Goal: Task Accomplishment & Management: Use online tool/utility

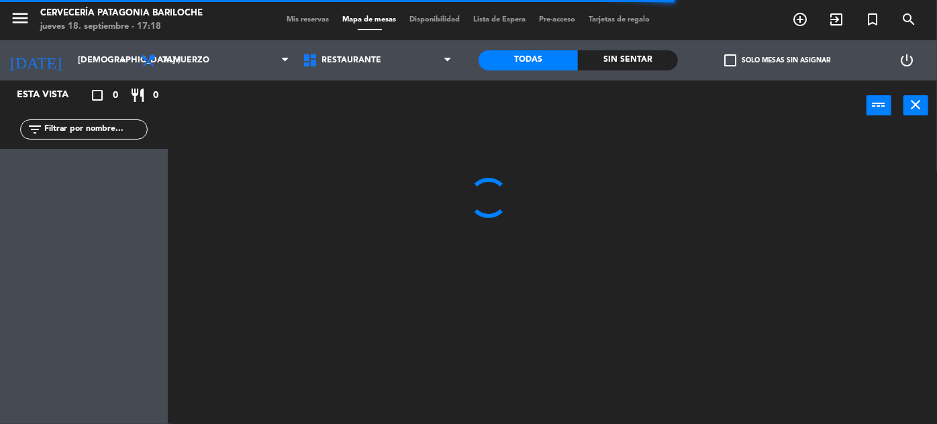
click at [111, 137] on div "filter_list" at bounding box center [84, 130] width 128 height 20
click at [116, 126] on input "text" at bounding box center [95, 129] width 104 height 15
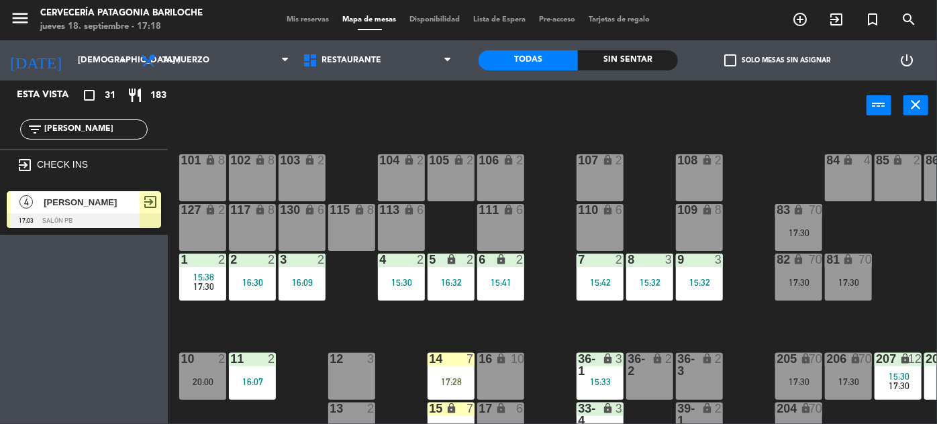
type input "[PERSON_NAME]"
click at [117, 210] on div "[PERSON_NAME]" at bounding box center [90, 202] width 97 height 22
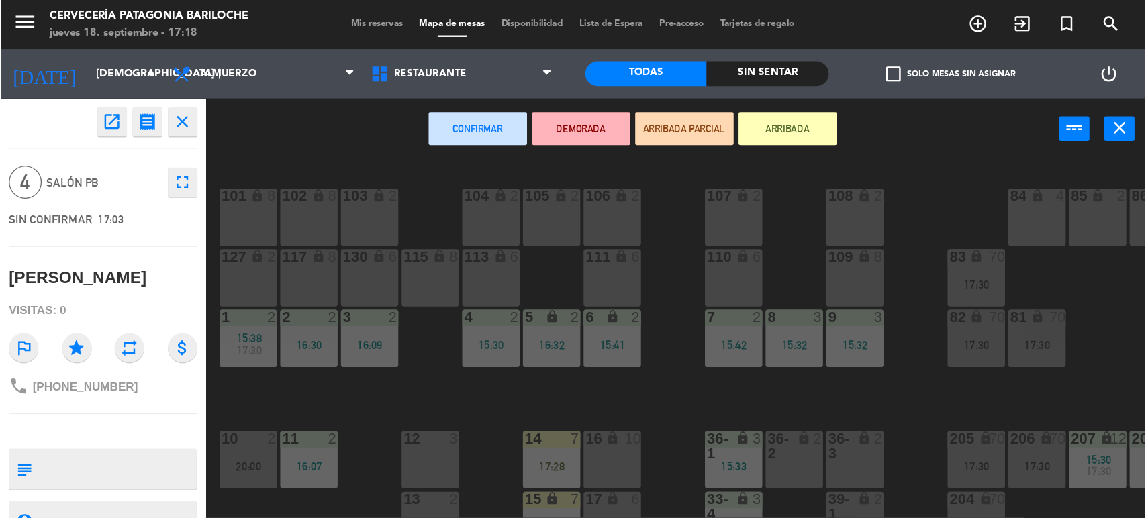
scroll to position [122, 0]
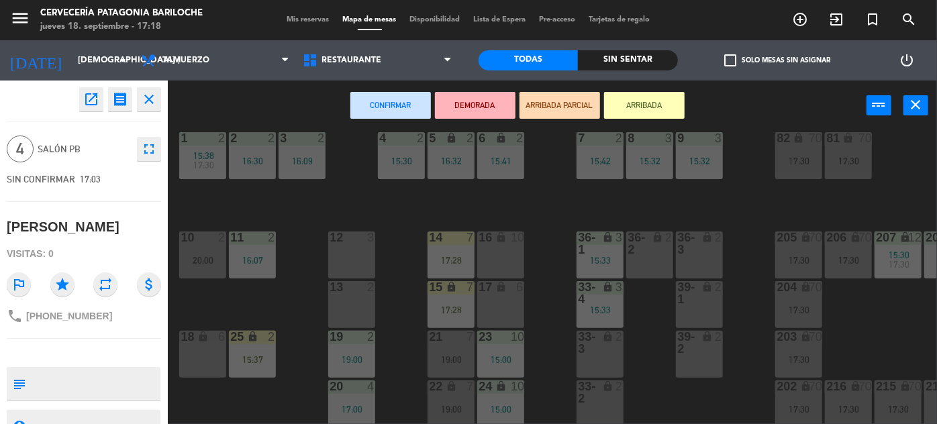
click at [341, 253] on div "12 3" at bounding box center [351, 255] width 47 height 47
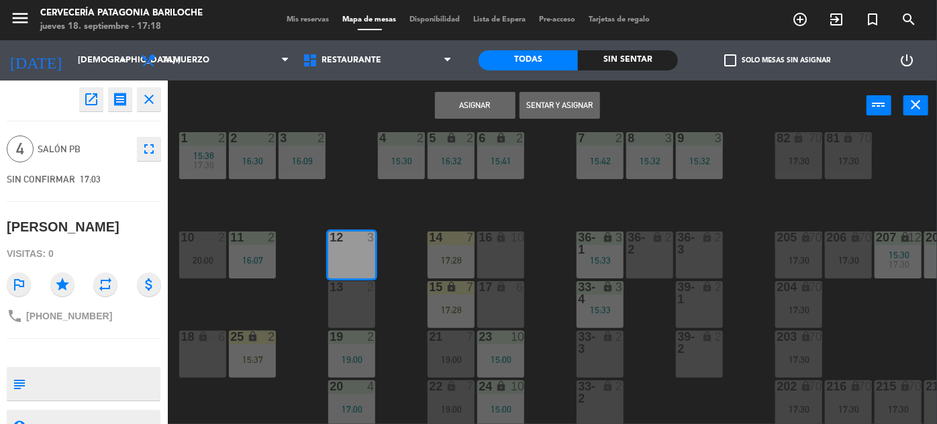
click at [346, 285] on div at bounding box center [352, 287] width 22 height 12
click at [582, 101] on button "Sentar y Asignar" at bounding box center [560, 105] width 81 height 27
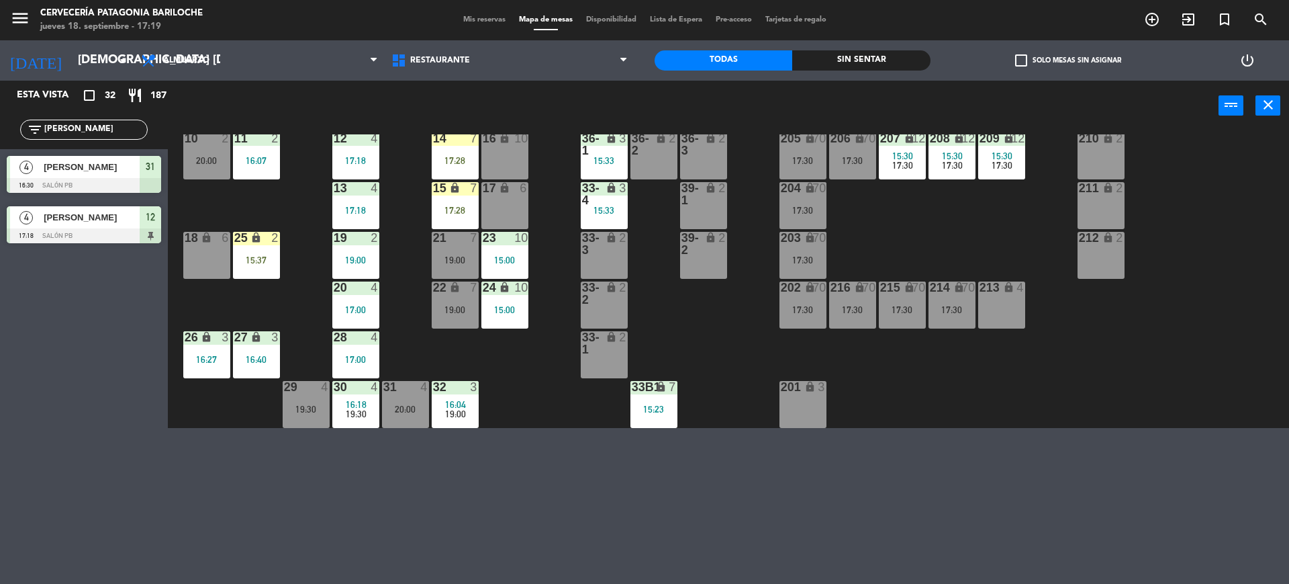
scroll to position [57, 0]
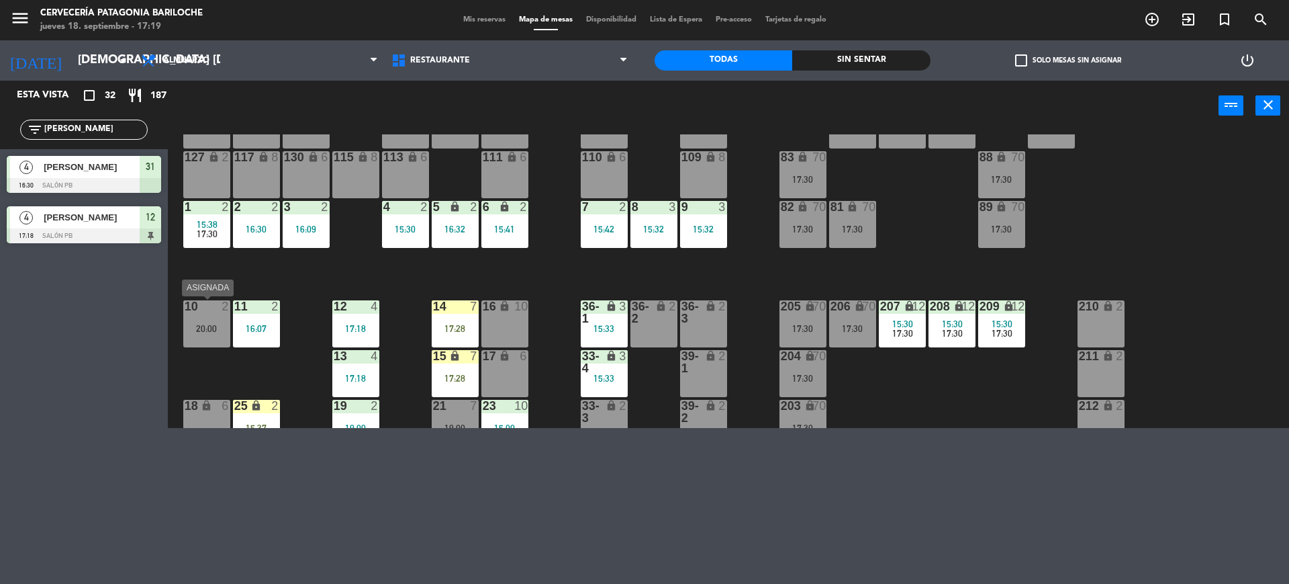
click at [199, 324] on div "20:00" at bounding box center [206, 328] width 47 height 9
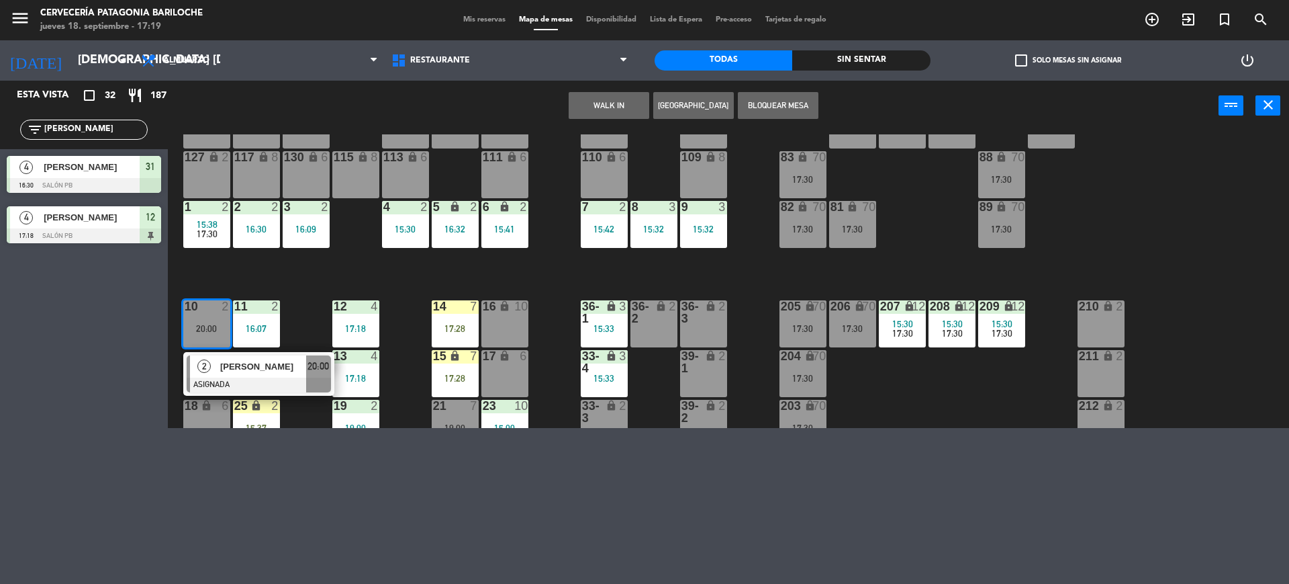
click at [604, 110] on button "WALK IN" at bounding box center [609, 105] width 81 height 27
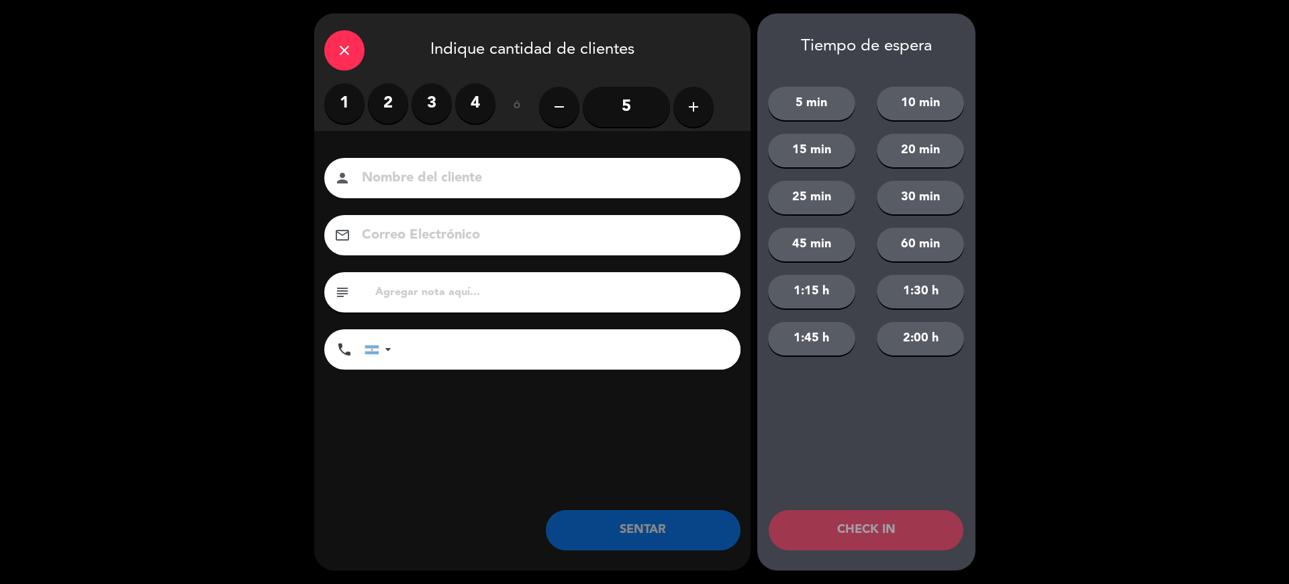
click at [551, 185] on input at bounding box center [542, 179] width 363 height 24
type input "[PERSON_NAME]"
click at [432, 107] on label "3" at bounding box center [432, 103] width 40 height 40
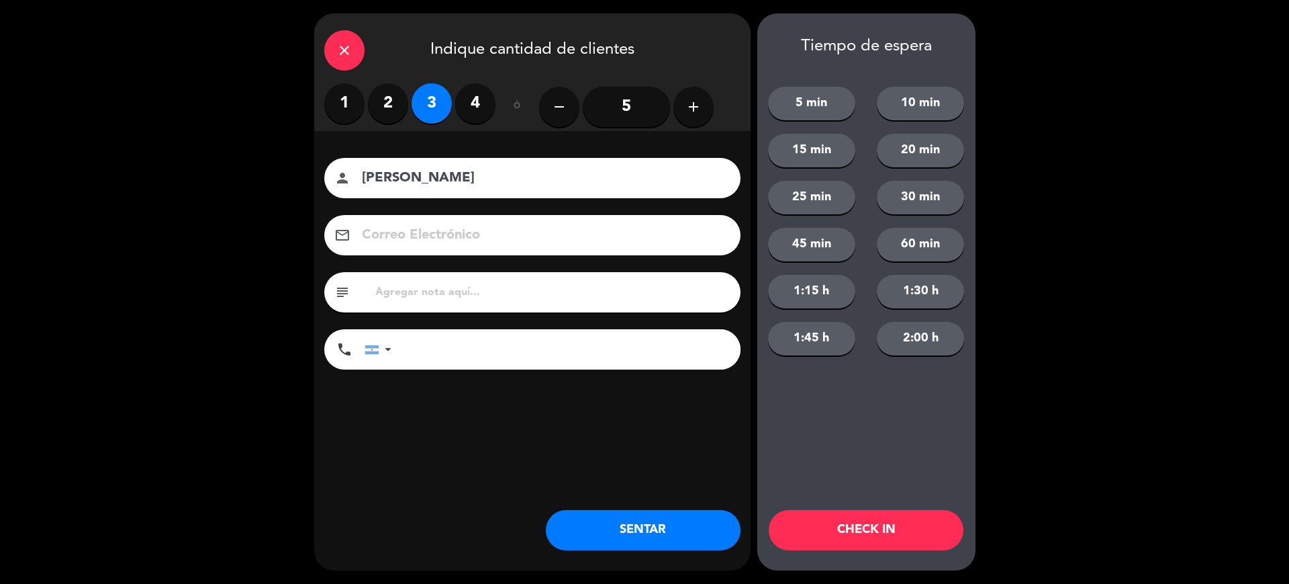
click at [564, 361] on input "tel" at bounding box center [573, 349] width 336 height 40
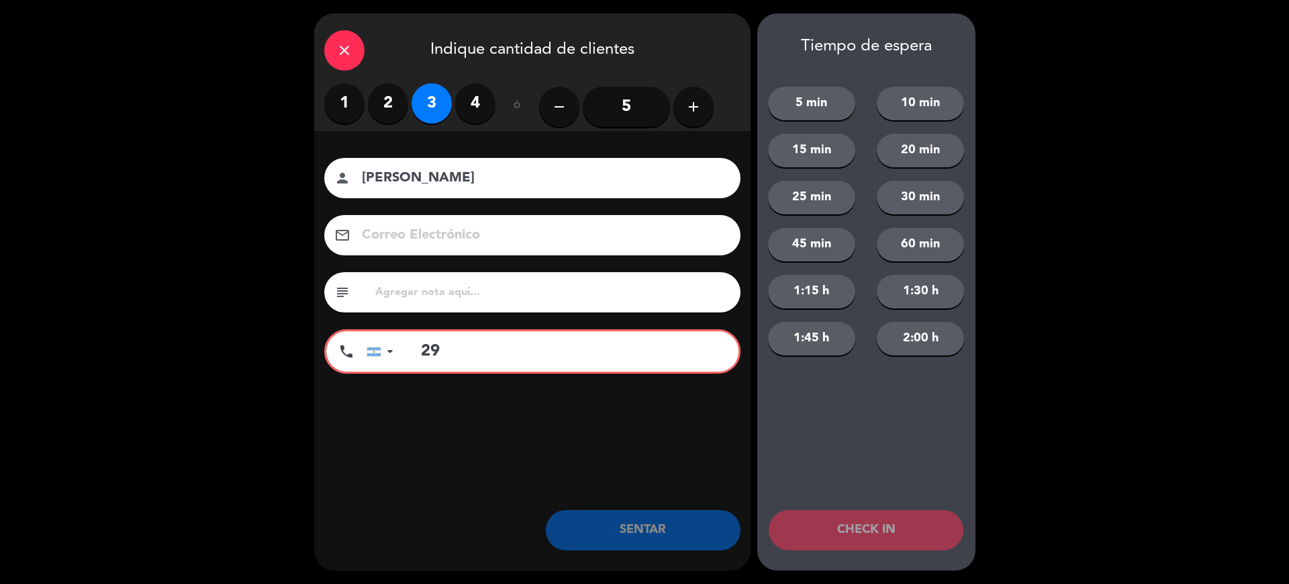
type input "2"
click at [484, 345] on input "343405480" at bounding box center [573, 351] width 332 height 40
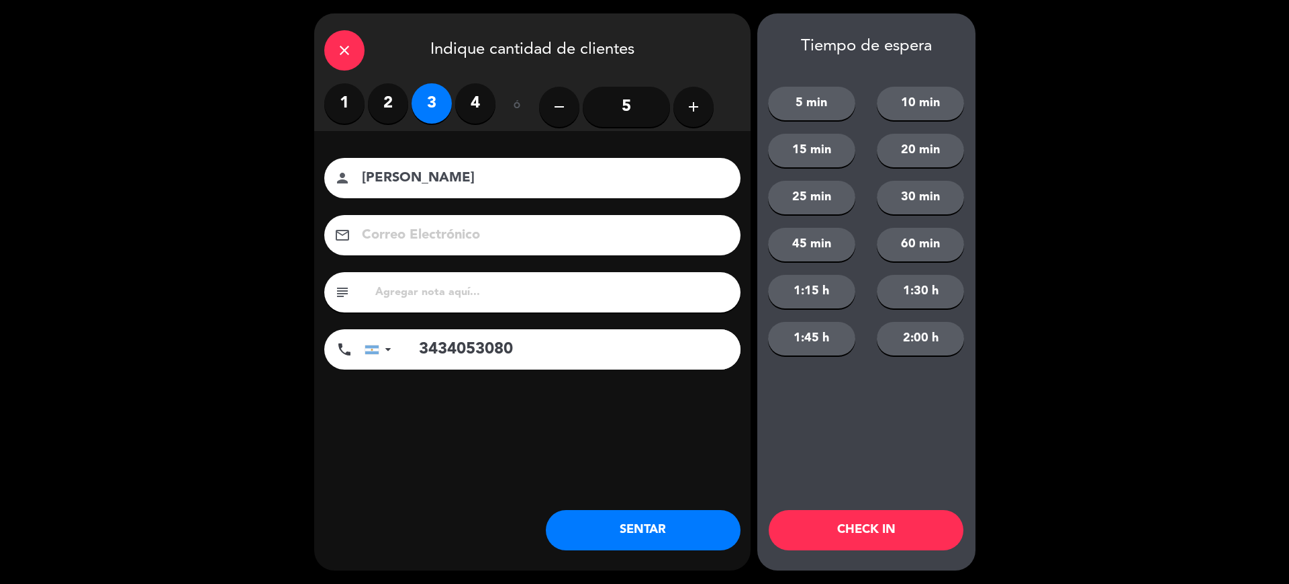
type input "3434053080"
click at [667, 424] on button "SENTAR" at bounding box center [643, 530] width 195 height 40
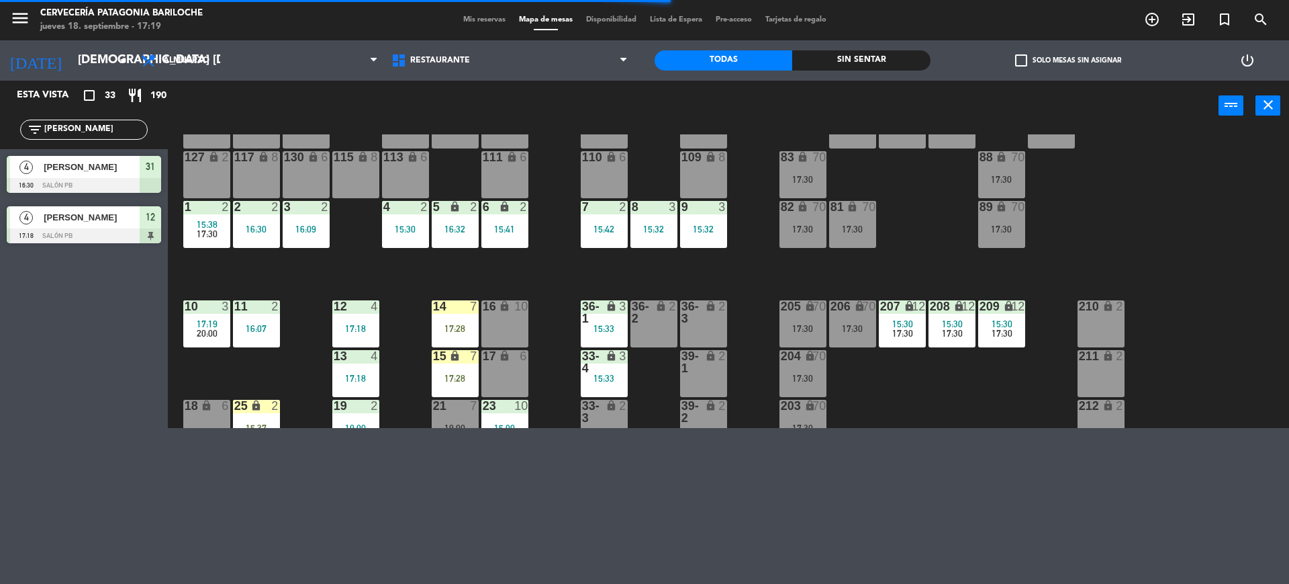
scroll to position [225, 0]
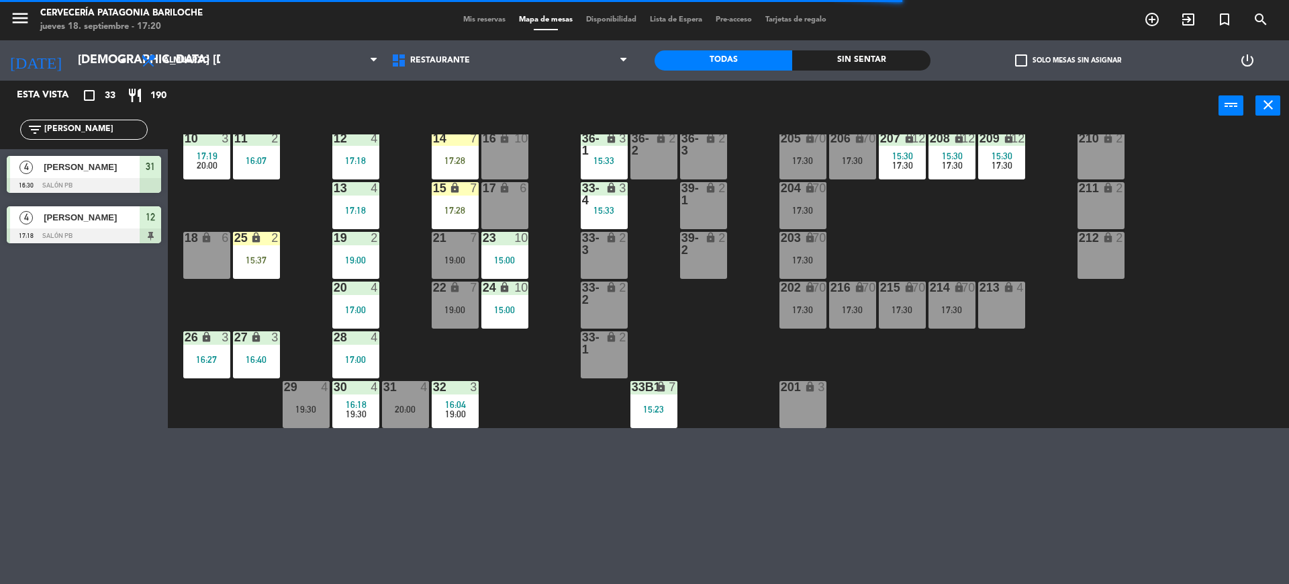
click at [78, 173] on span "[PERSON_NAME]" at bounding box center [92, 167] width 96 height 14
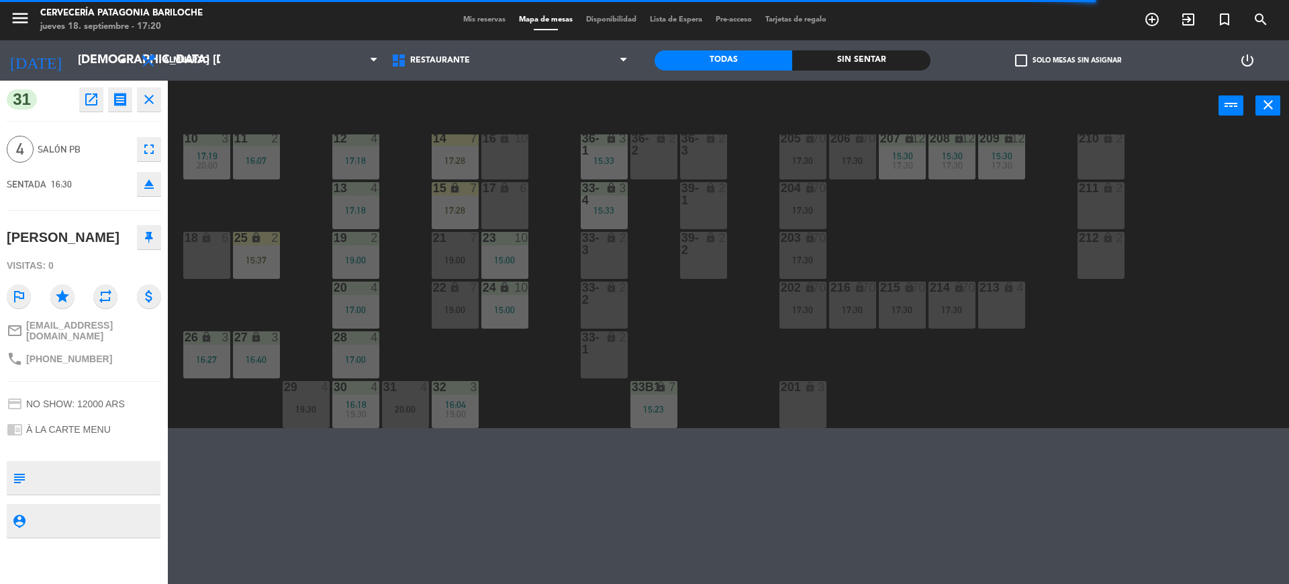
click at [152, 95] on icon "close" at bounding box center [149, 99] width 16 height 16
